Goal: Task Accomplishment & Management: Complete application form

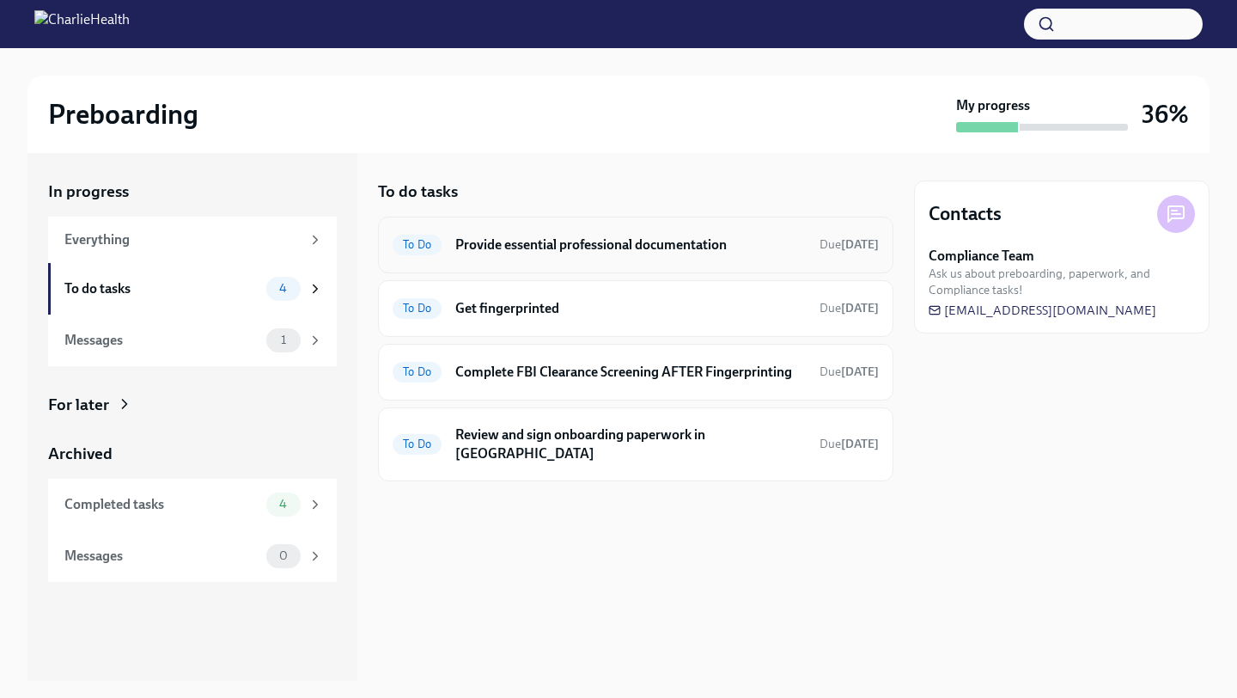
click at [566, 241] on h6 "Provide essential professional documentation" at bounding box center [630, 244] width 350 height 19
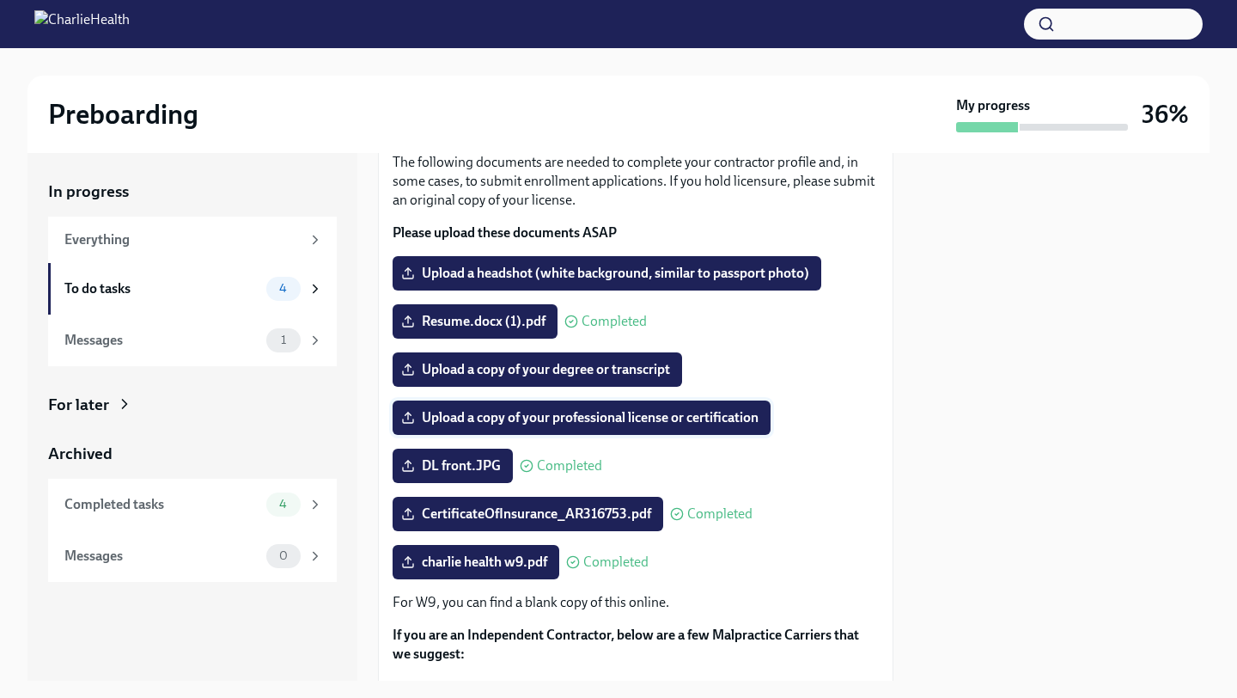
scroll to position [106, 0]
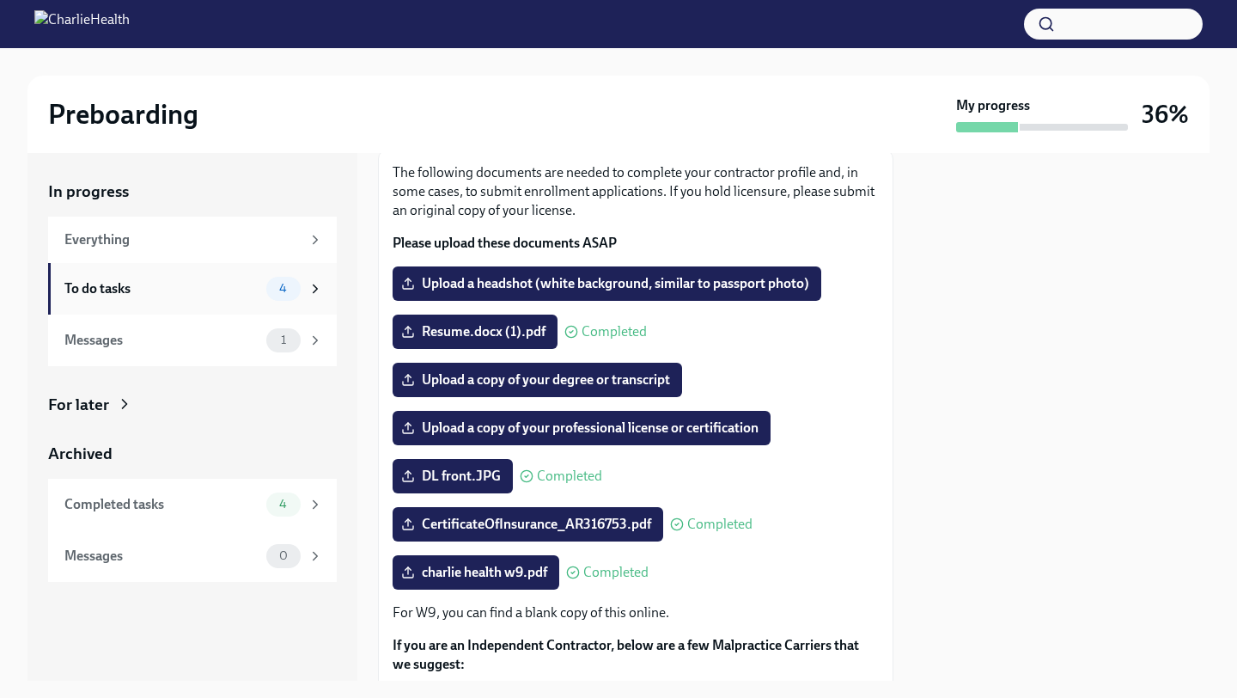
click at [250, 297] on div "To do tasks 4" at bounding box center [193, 289] width 259 height 24
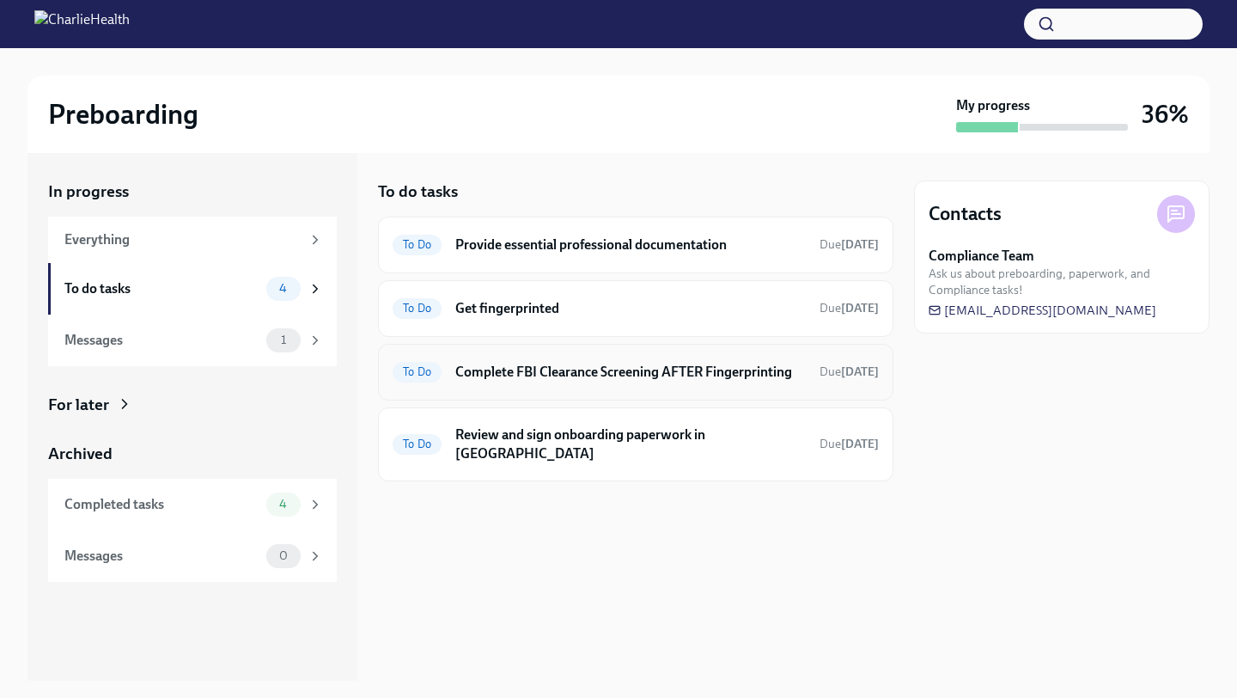
click at [567, 369] on h6 "Complete FBI Clearance Screening AFTER Fingerprinting" at bounding box center [630, 372] width 350 height 19
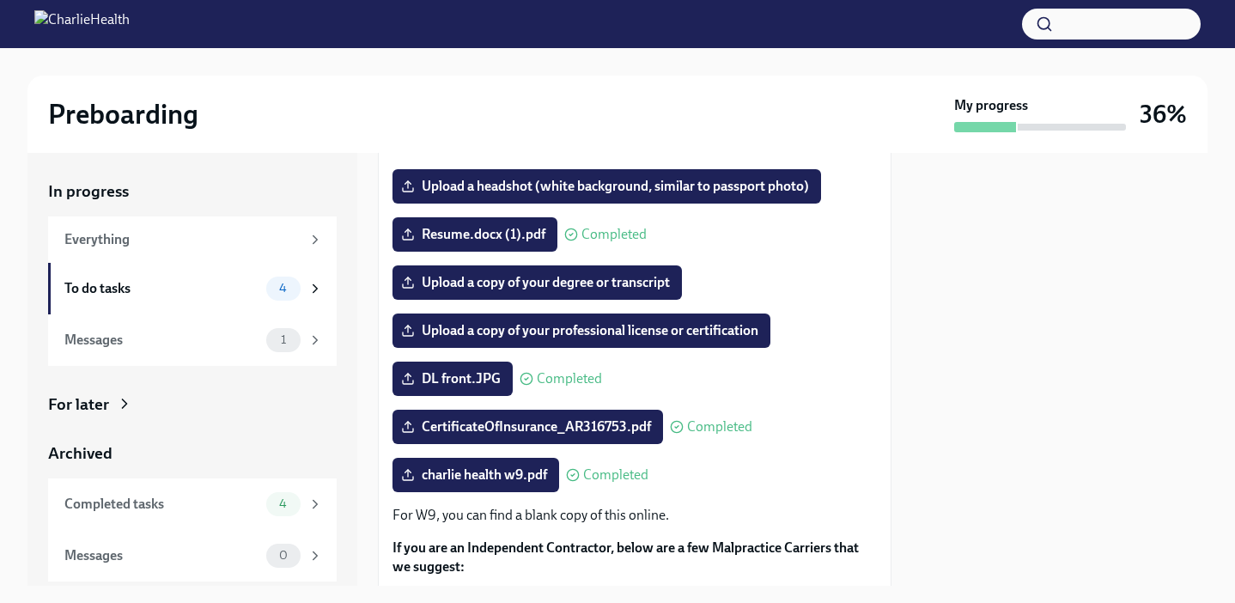
scroll to position [204, 0]
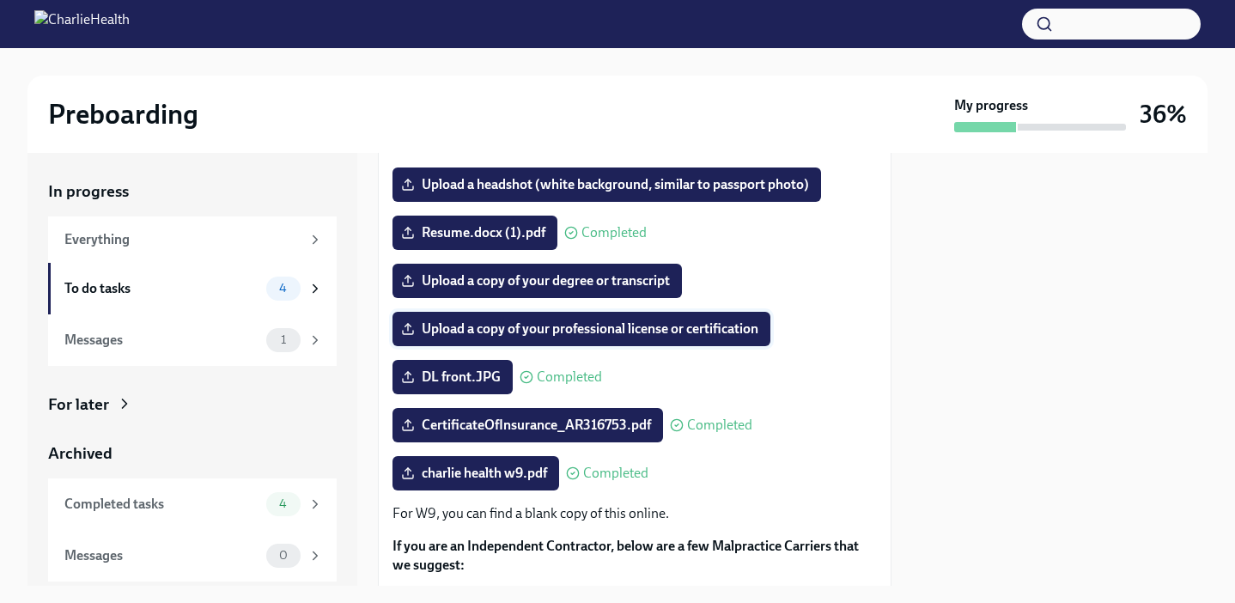
click at [543, 327] on span "Upload a copy of your professional license or certification" at bounding box center [582, 328] width 354 height 17
click at [0, 0] on input "Upload a copy of your professional license or certification" at bounding box center [0, 0] width 0 height 0
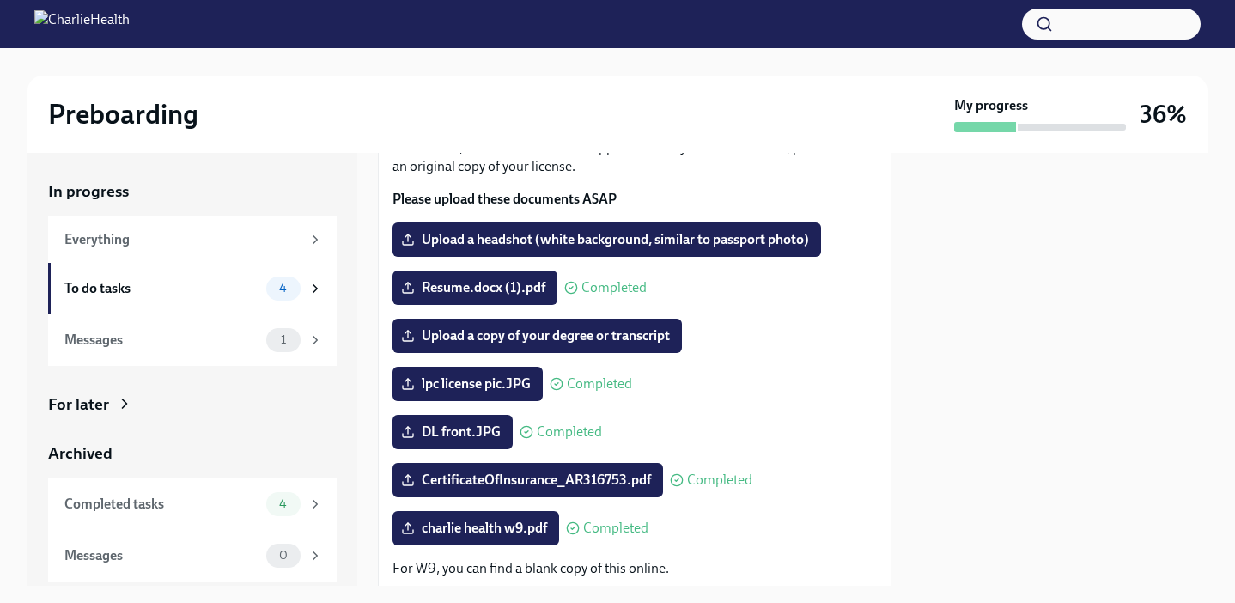
scroll to position [149, 0]
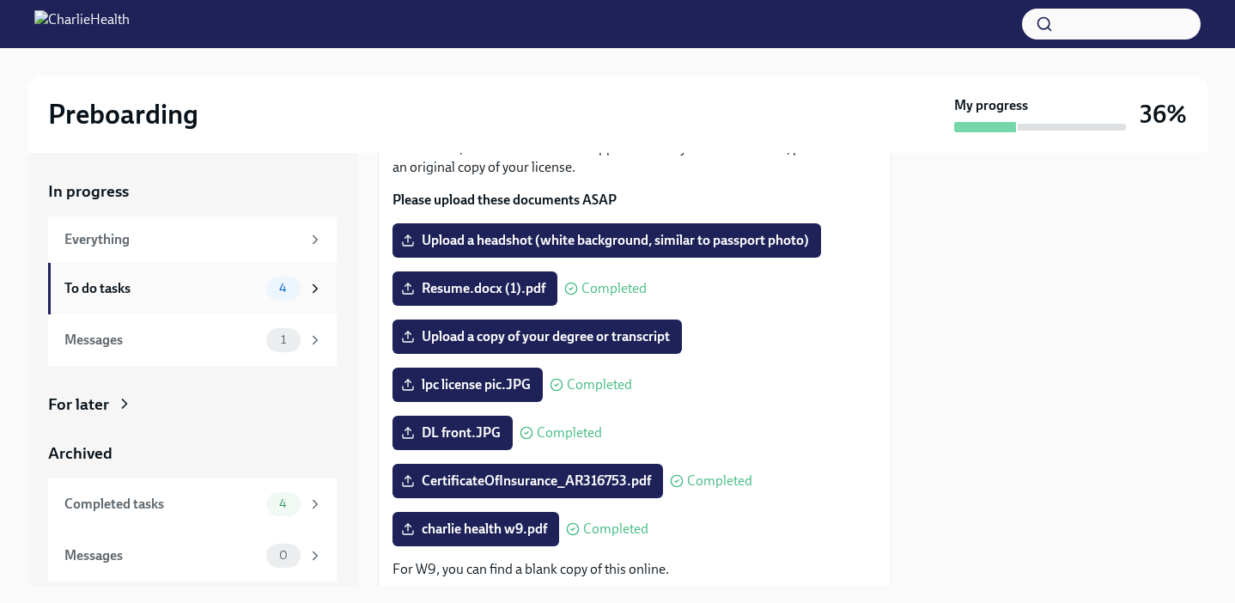
click at [288, 283] on span "4" at bounding box center [283, 288] width 28 height 13
